Goal: Information Seeking & Learning: Understand process/instructions

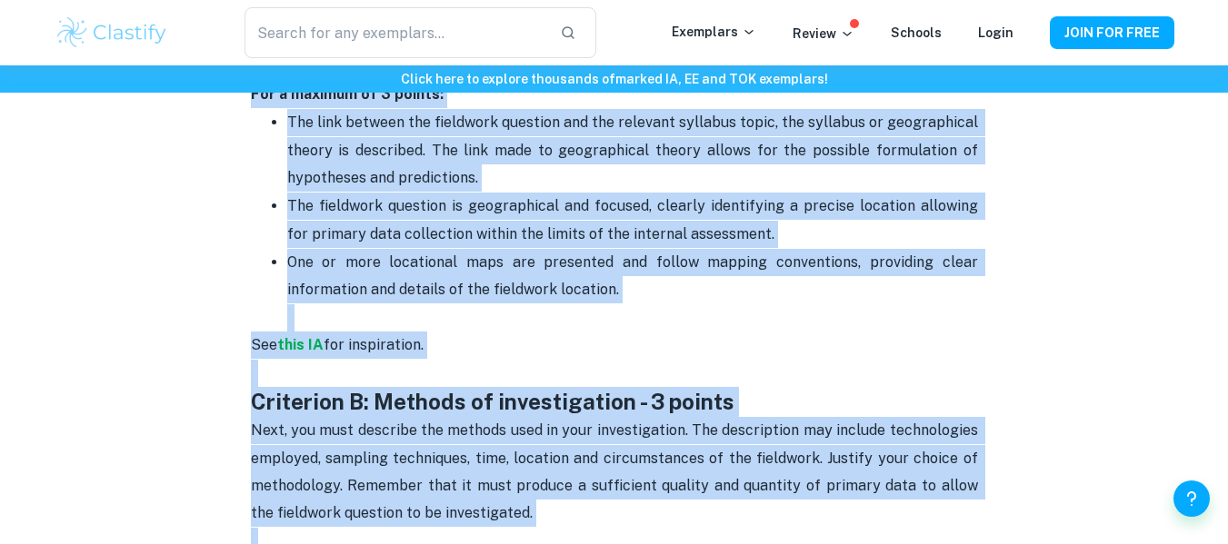
scroll to position [1245, 0]
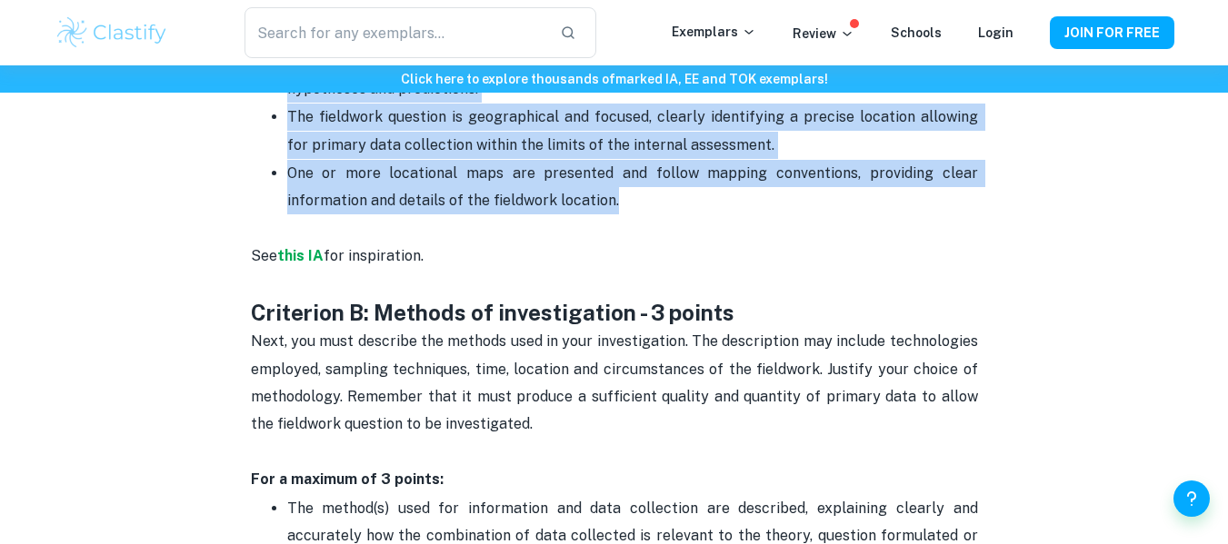
drag, startPoint x: 251, startPoint y: 236, endPoint x: 738, endPoint y: 213, distance: 487.8
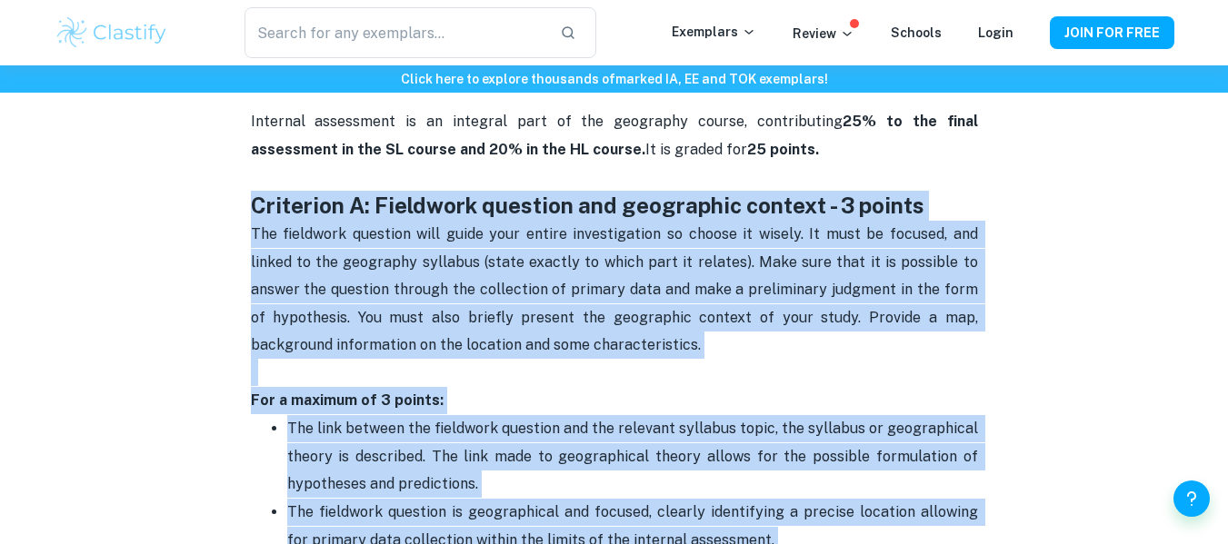
scroll to position [882, 0]
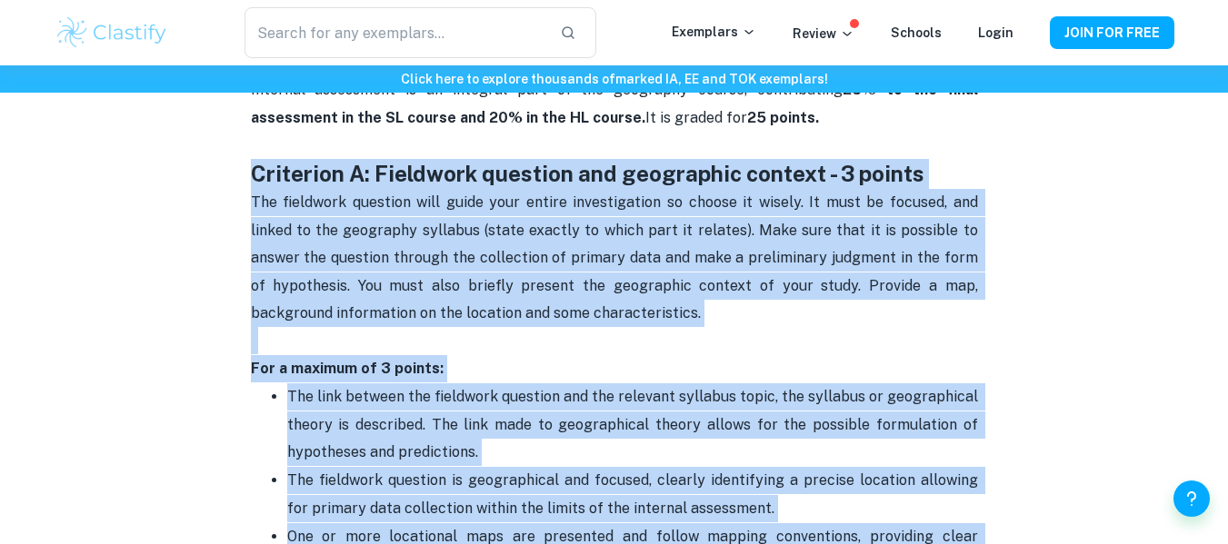
copy div "Loremipsu D: Sitametco adipisci eli seddoeiusm tempori - 6 utlabo Etd magnaaliq…"
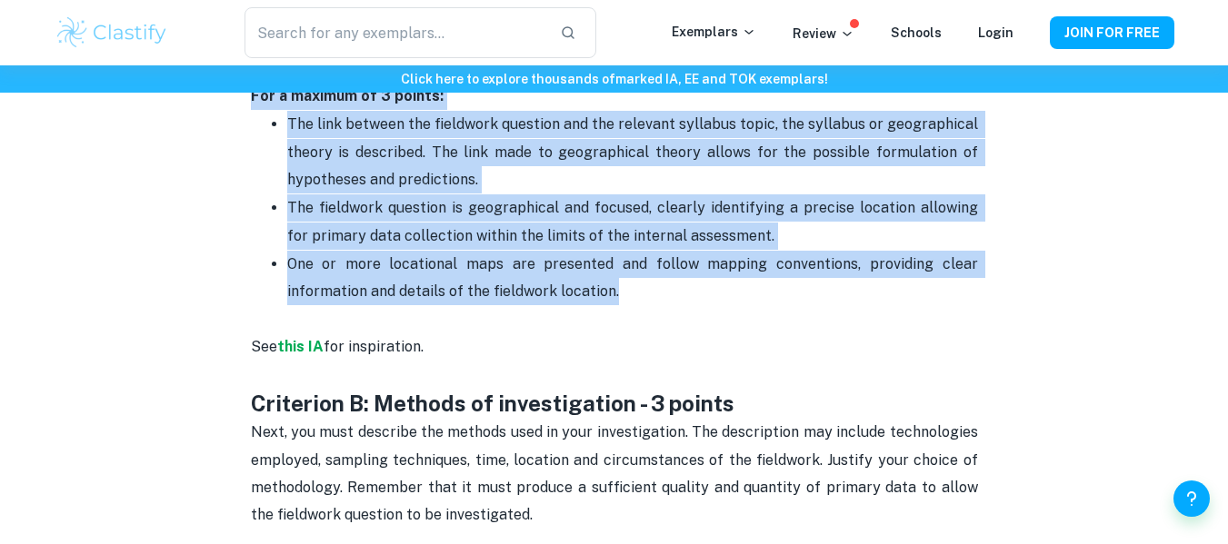
click at [493, 172] on p "The link between the fieldwork question and the relevant syllabus topic, the sy…" at bounding box center [632, 152] width 691 height 83
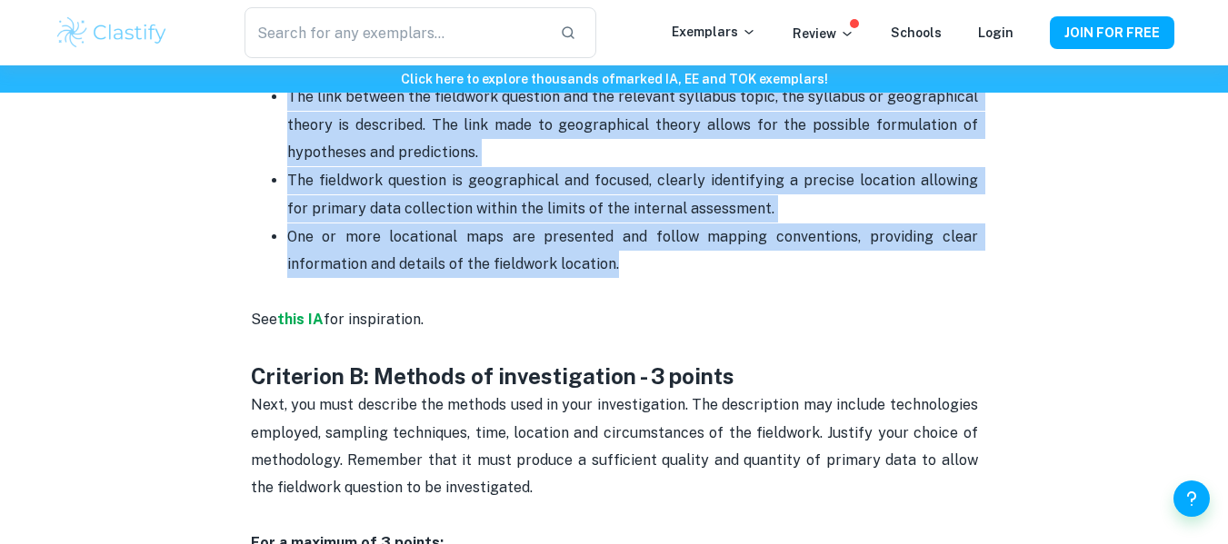
scroll to position [1336, 0]
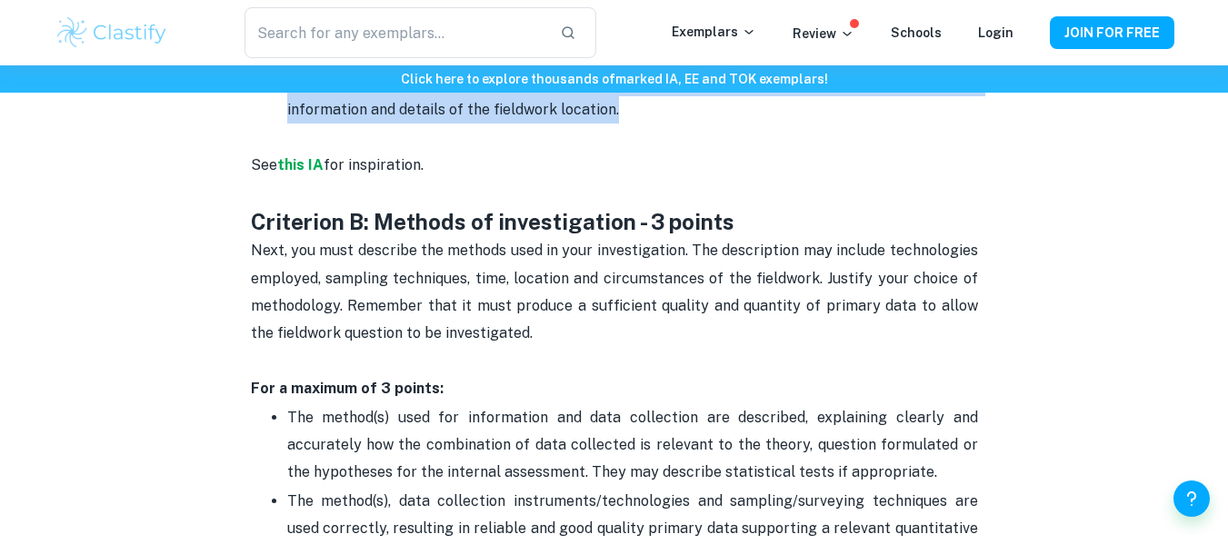
click at [528, 118] on p "One or more locational maps are presented and follow mapping conventions, provi…" at bounding box center [632, 110] width 691 height 83
click at [534, 107] on span "One or more locational maps are presented and follow mapping conventions, provi…" at bounding box center [634, 96] width 694 height 45
click at [532, 112] on span "One or more locational maps are presented and follow mapping conventions, provi…" at bounding box center [634, 96] width 694 height 45
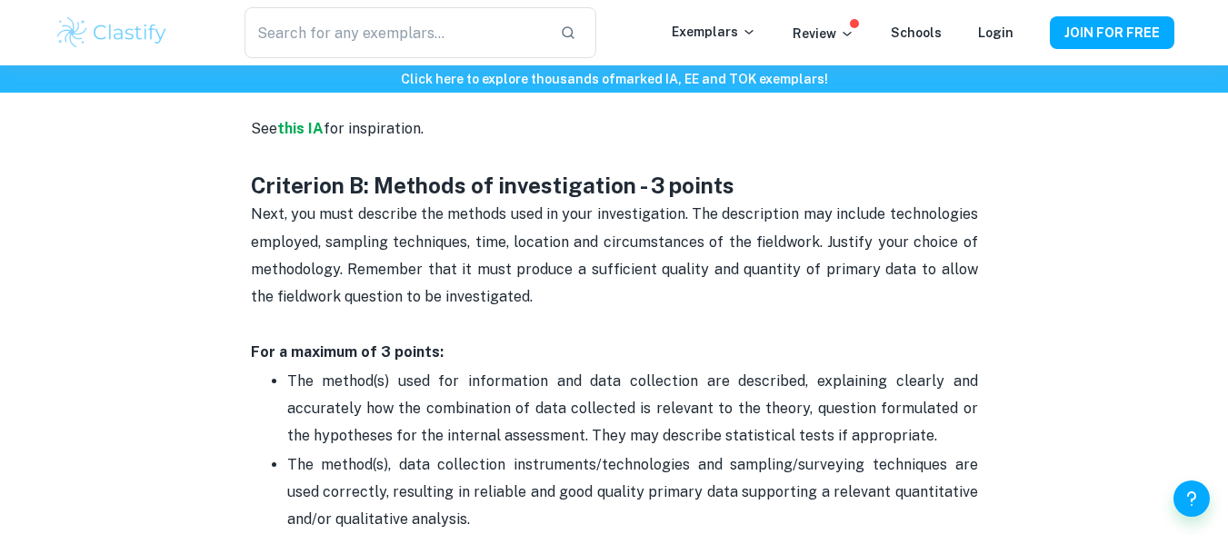
scroll to position [1427, 0]
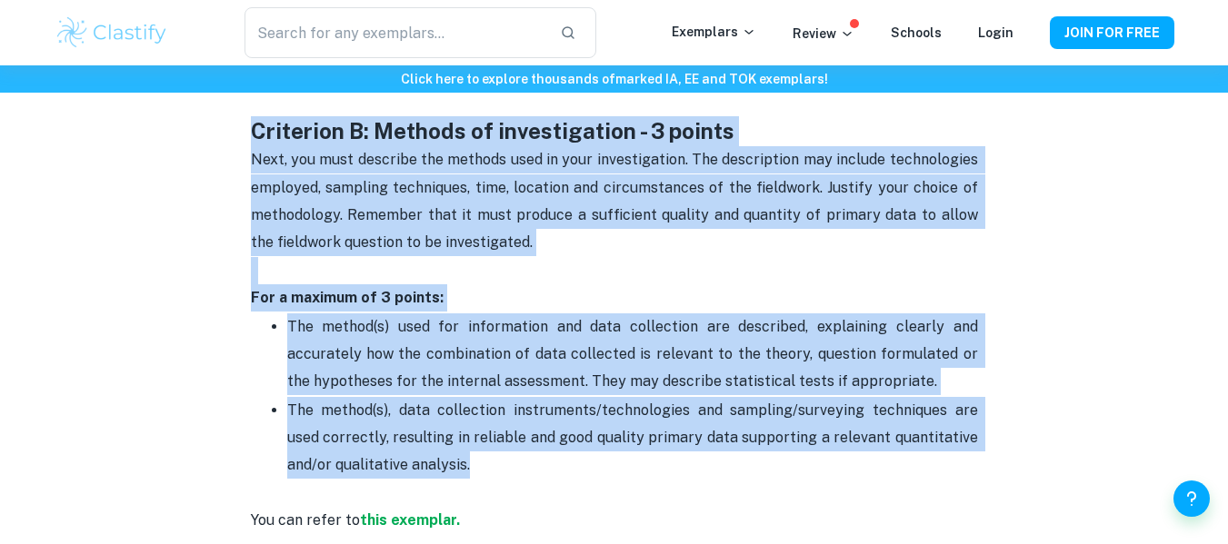
drag, startPoint x: 252, startPoint y: 124, endPoint x: 471, endPoint y: 460, distance: 401.4
copy div "Criterion B: Methods of investigation - 3 points Next, you must describe the me…"
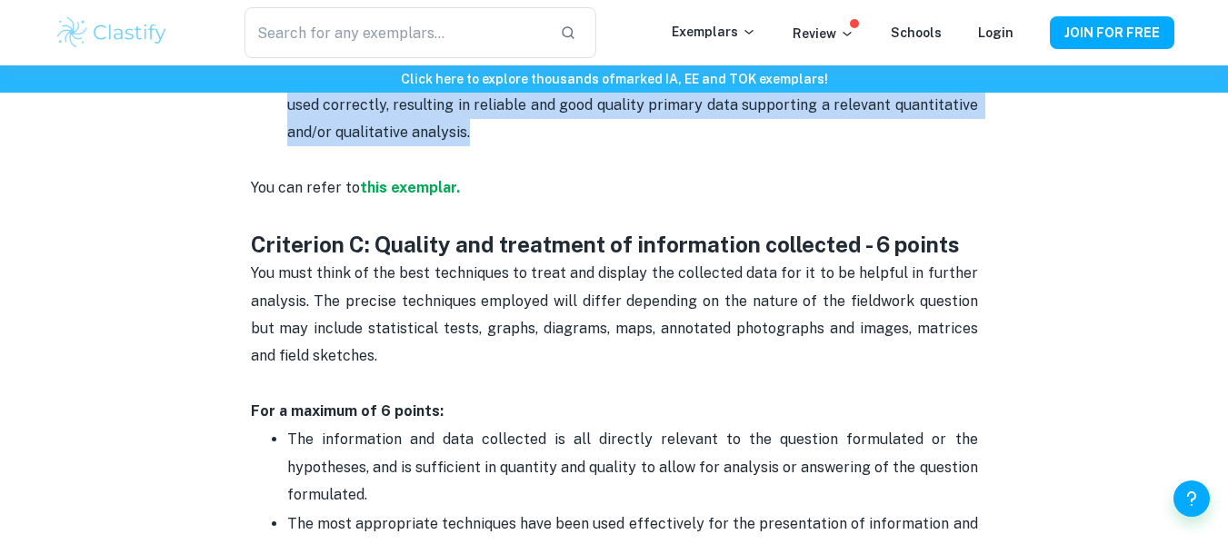
scroll to position [1791, 0]
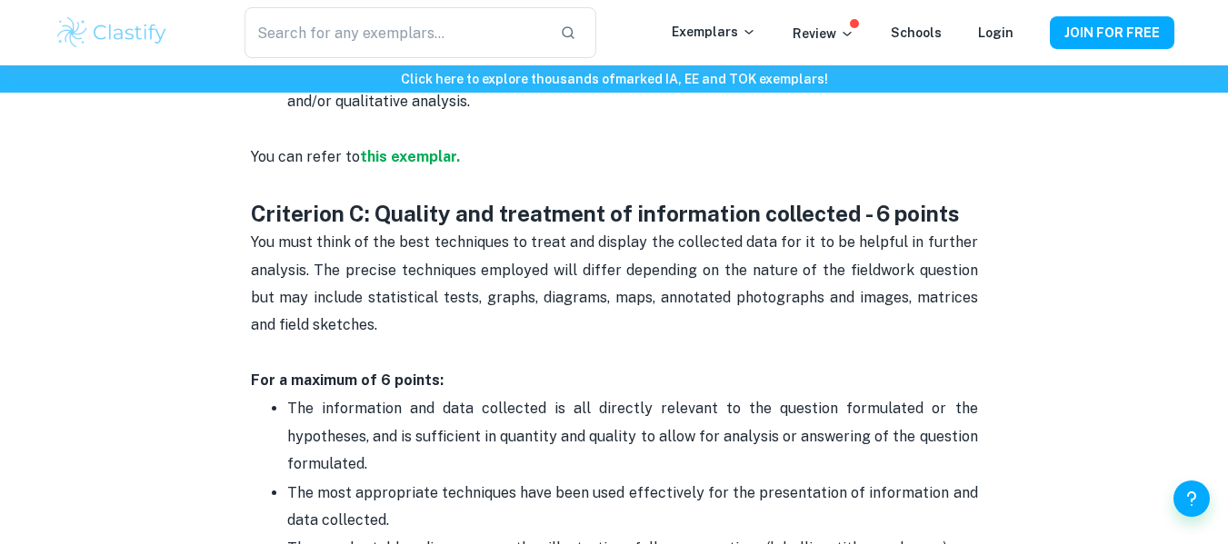
click at [521, 285] on p "You must think of the best techniques to treat and display the collected data f…" at bounding box center [614, 298] width 727 height 138
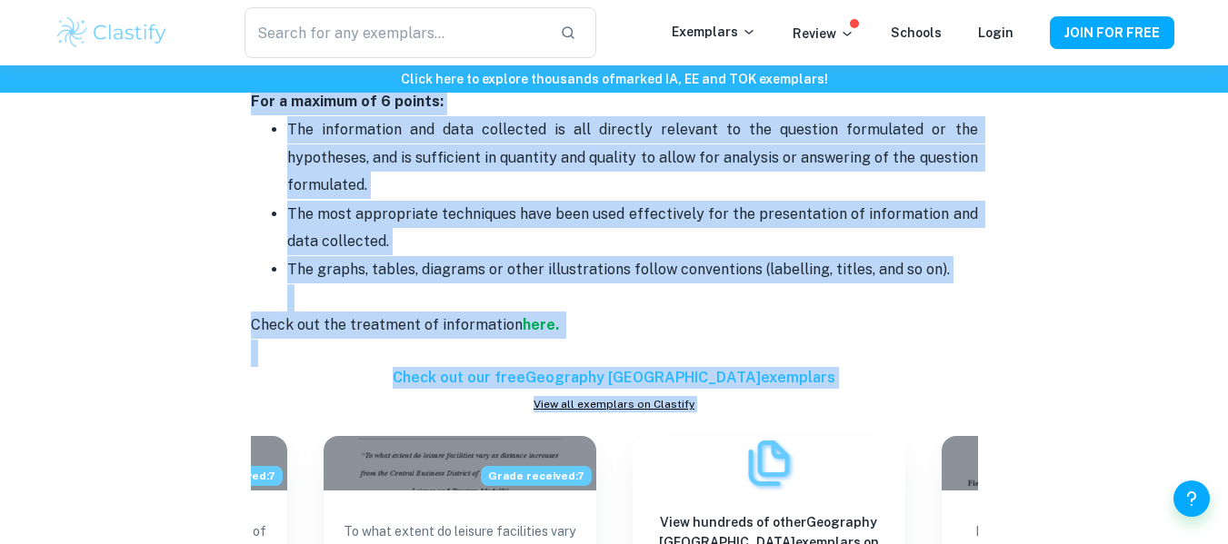
scroll to position [2076, 0]
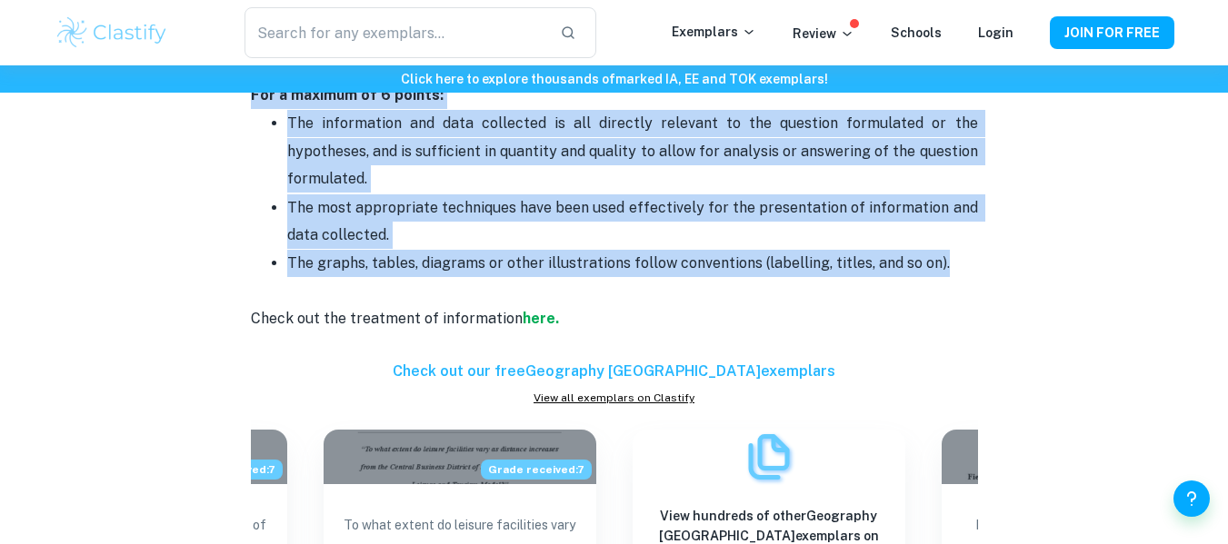
drag, startPoint x: 256, startPoint y: 202, endPoint x: 947, endPoint y: 266, distance: 693.8
click at [947, 266] on div "Geography IA Criteria and Checklist Don't waste your time working on IAs not kn…" at bounding box center [614, 290] width 727 height 3253
copy div "Criterion C: Quality and treatment of information collected - 6 points You must…"
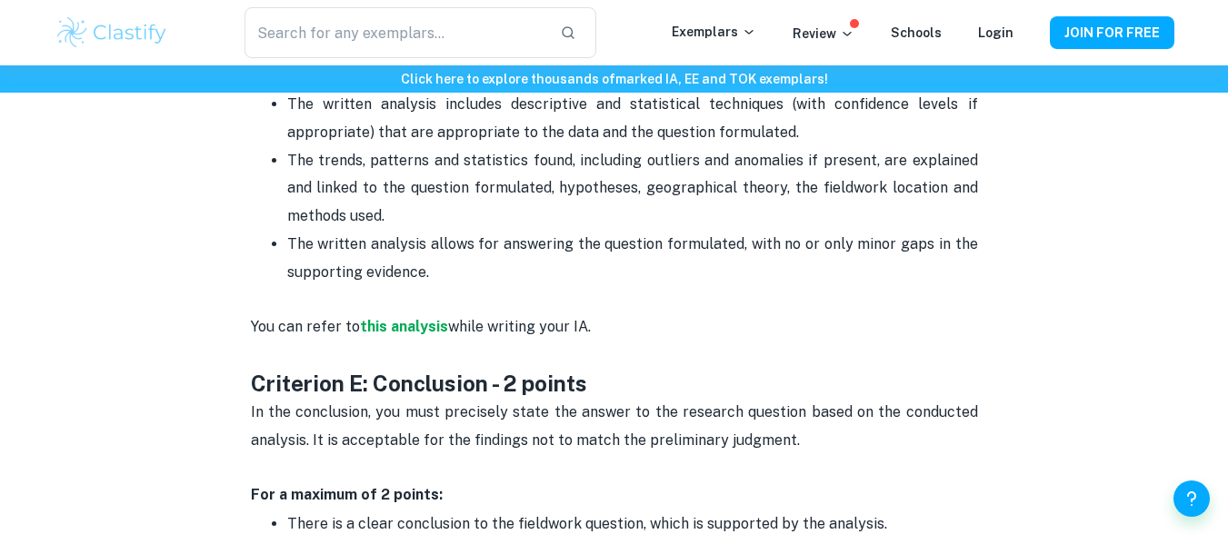
scroll to position [2944, 0]
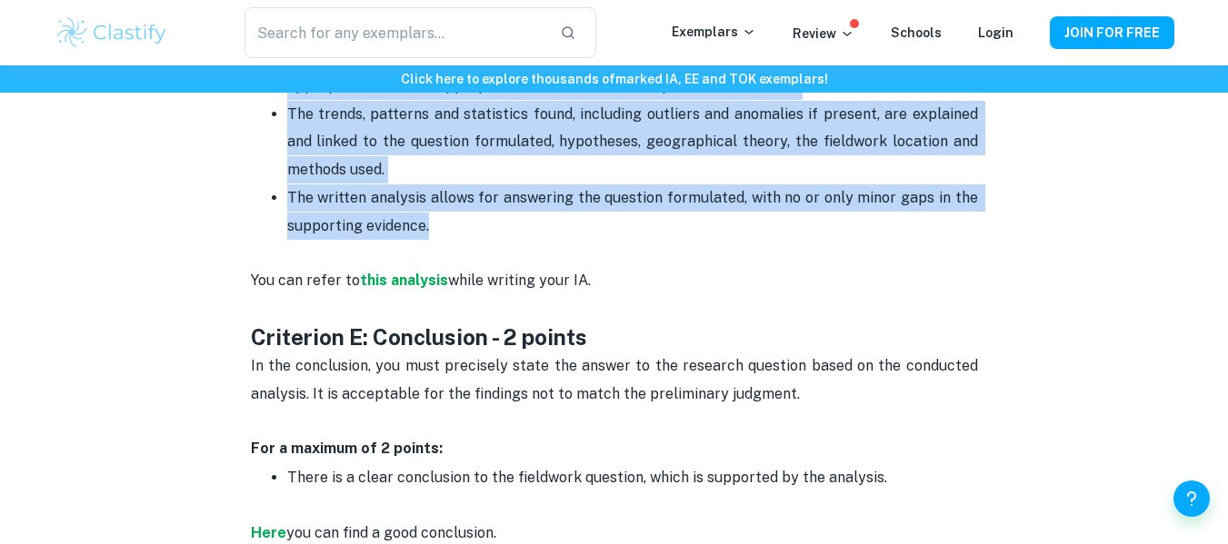
drag, startPoint x: 249, startPoint y: 246, endPoint x: 545, endPoint y: 237, distance: 296.5
copy div "Loremipsu D: Sitamet consecte - 7 adipis Eli sedd eiusmodtemp inci utlaboree do…"
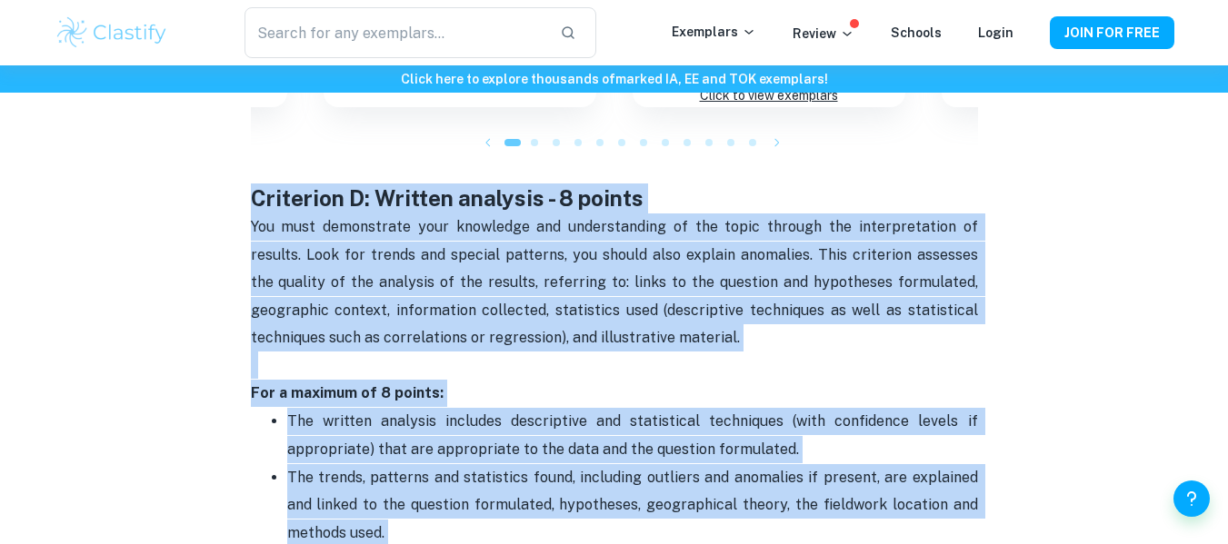
click at [497, 297] on p "You must demonstrate your knowledge and understanding of the topic through the …" at bounding box center [614, 296] width 727 height 165
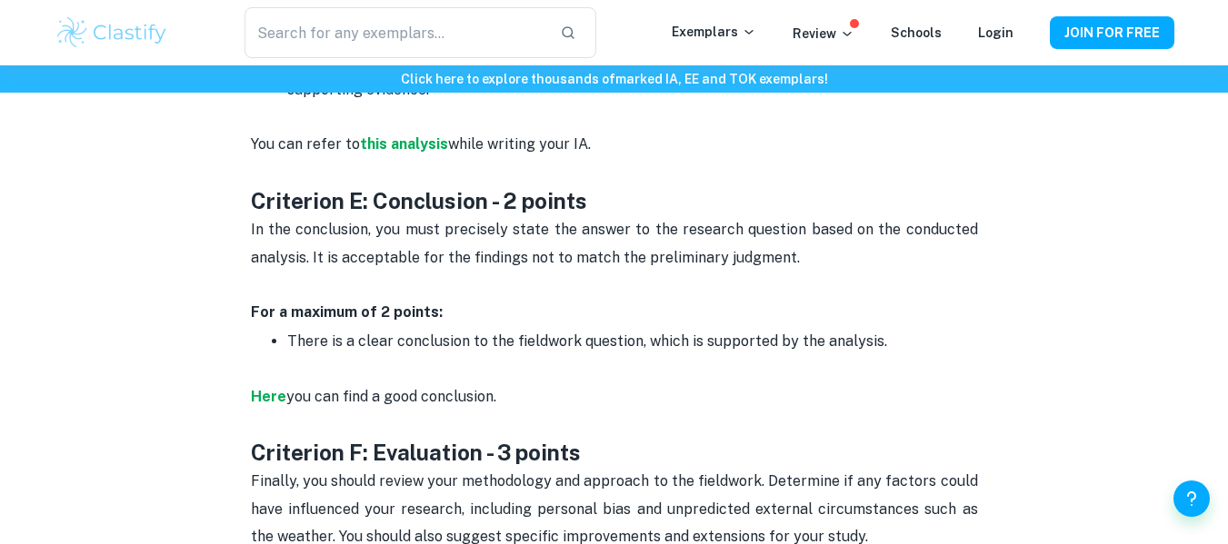
scroll to position [3126, 0]
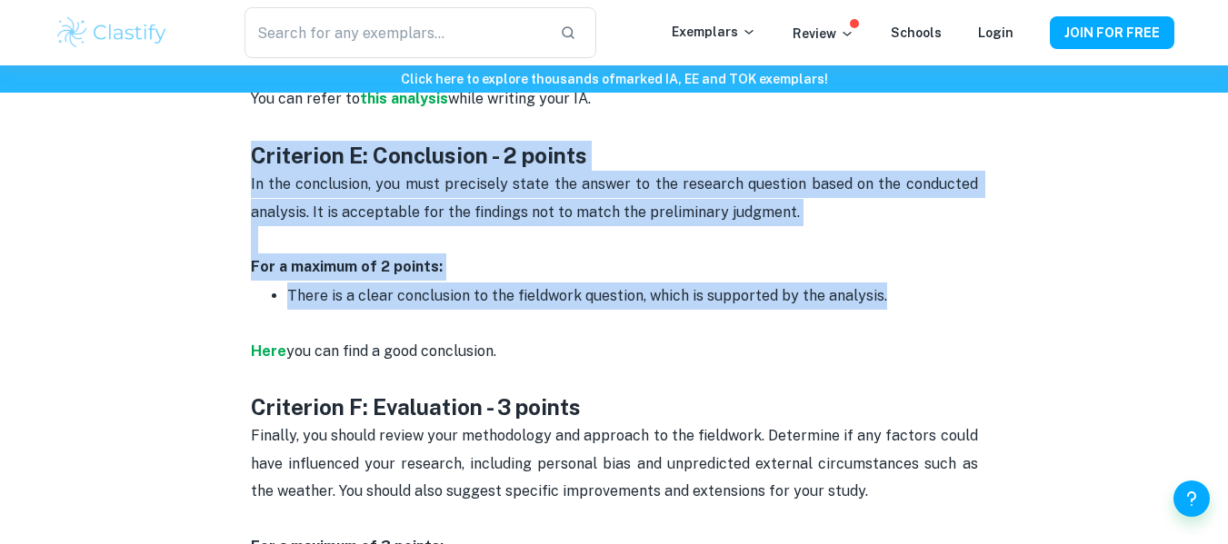
drag, startPoint x: 254, startPoint y: 154, endPoint x: 893, endPoint y: 304, distance: 656.4
copy div "Criterion E: Conclusion - 2 points In the conclusion, you must precisely state …"
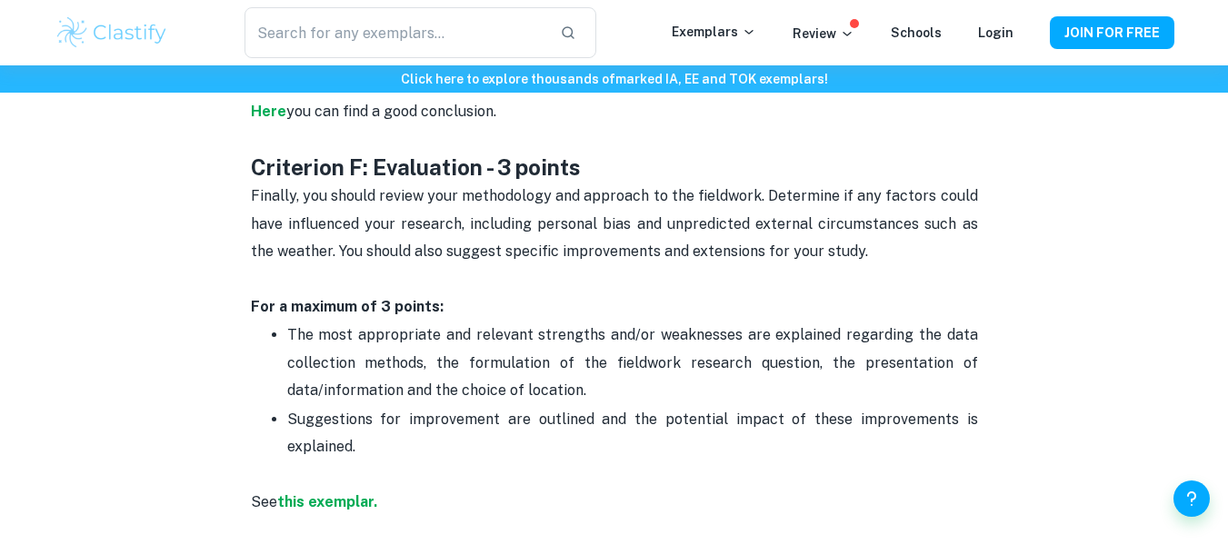
scroll to position [3399, 0]
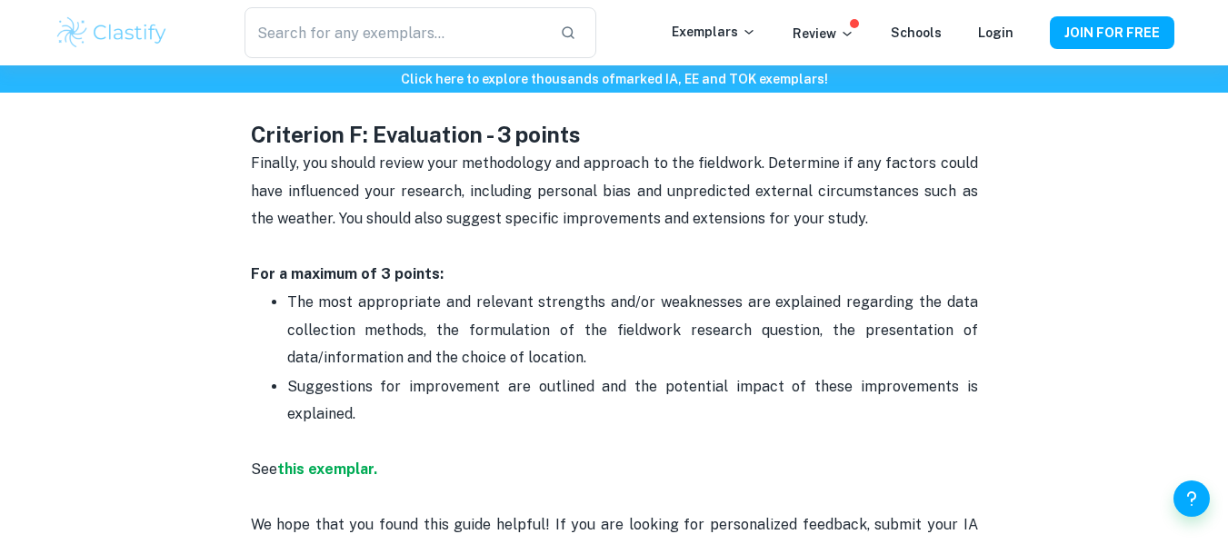
drag, startPoint x: 254, startPoint y: 134, endPoint x: 465, endPoint y: 412, distance: 349.6
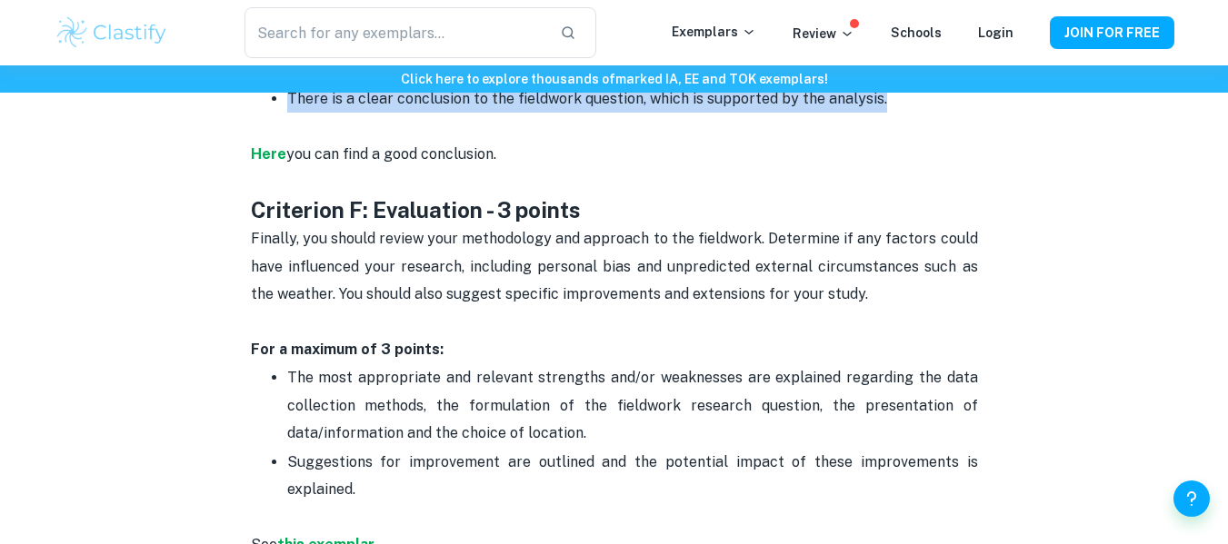
scroll to position [3308, 0]
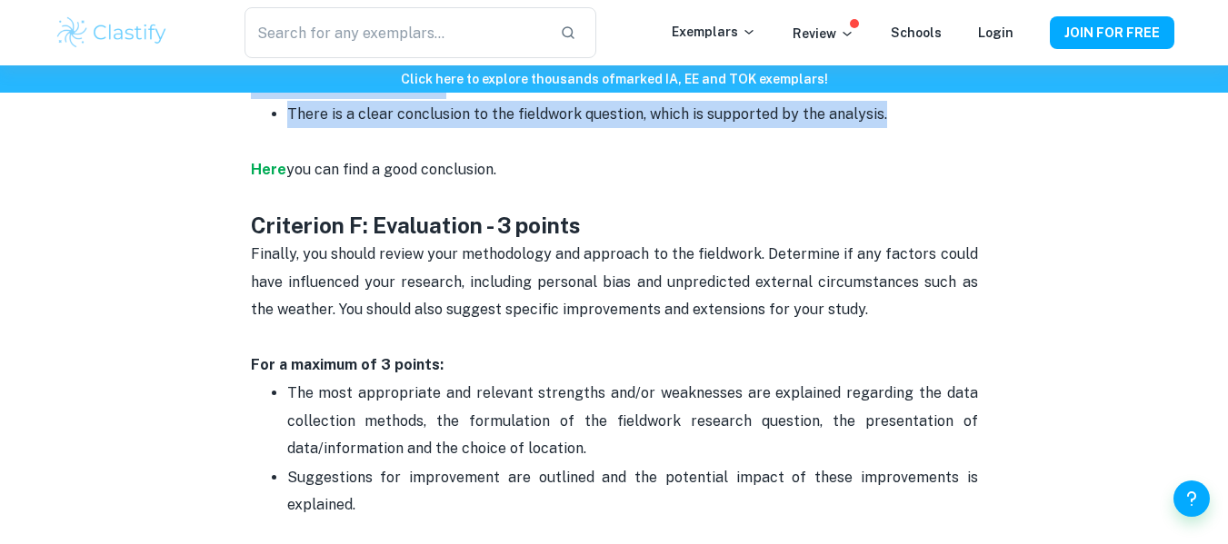
copy div "Criterion F: Evaluation - 3 points Finally, you should review your methodology …"
